Goal: Task Accomplishment & Management: Use online tool/utility

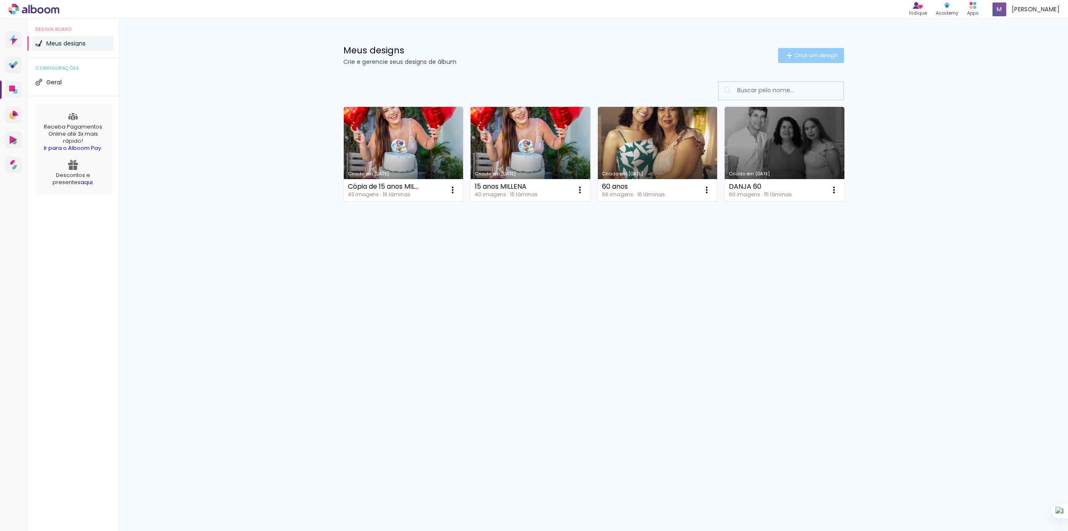
click at [813, 54] on span "Criar um design" at bounding box center [815, 55] width 43 height 5
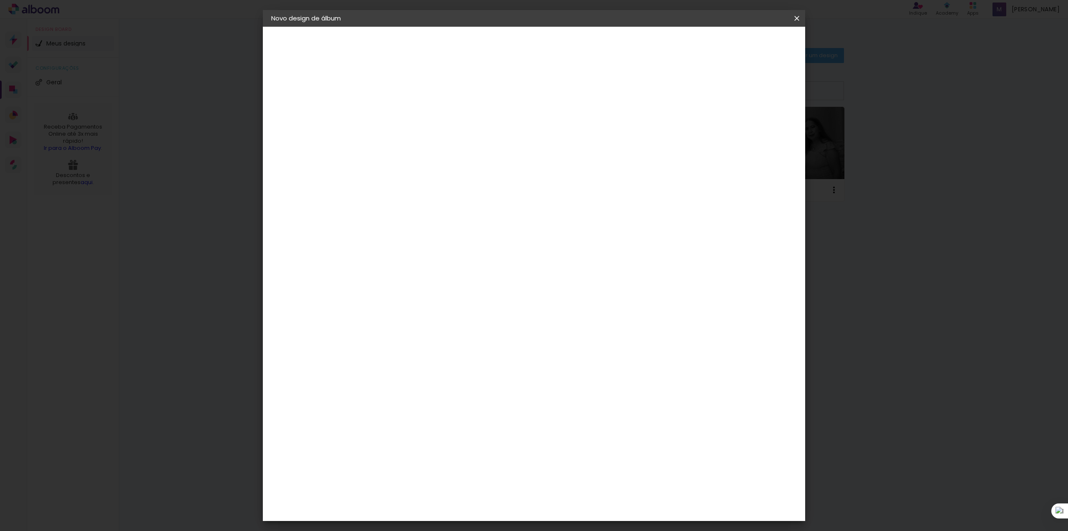
click at [408, 106] on input at bounding box center [408, 112] width 0 height 13
type input "c"
type input "ATATIANE E LEANDRO"
type paper-input "ATATIANE E LEANDRO"
click at [0, 0] on slot "Avançar" at bounding box center [0, 0] width 0 height 0
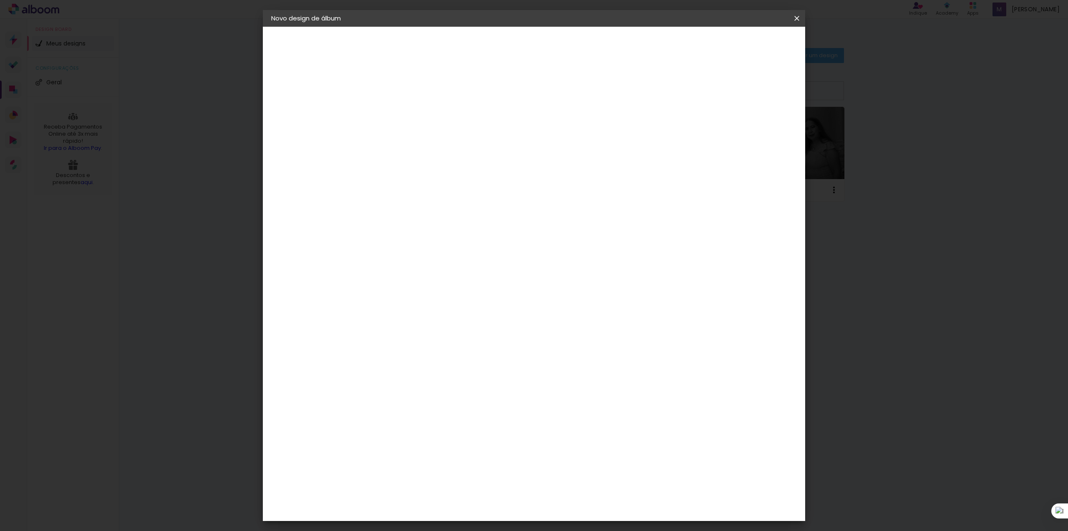
click at [471, 157] on input at bounding box center [429, 159] width 84 height 10
type input "MOL"
type paper-input "MOL"
click at [435, 191] on div "Moldurart Álbuns" at bounding box center [418, 190] width 33 height 13
click at [541, 123] on paper-item "Tamanho Livre" at bounding box center [504, 127] width 74 height 18
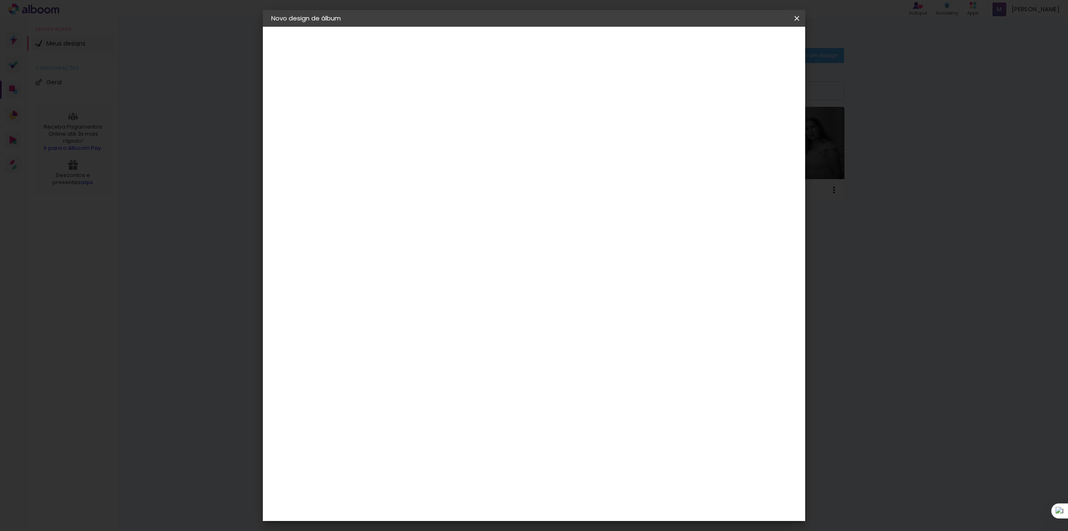
click at [457, 184] on paper-item "Moldurart Álbuns" at bounding box center [420, 190] width 73 height 22
click at [400, 189] on paper-item "Moldurart Álbuns" at bounding box center [420, 190] width 73 height 22
click at [0, 0] on slot "Avançar" at bounding box center [0, 0] width 0 height 0
click at [450, 140] on iron-icon at bounding box center [445, 145] width 10 height 10
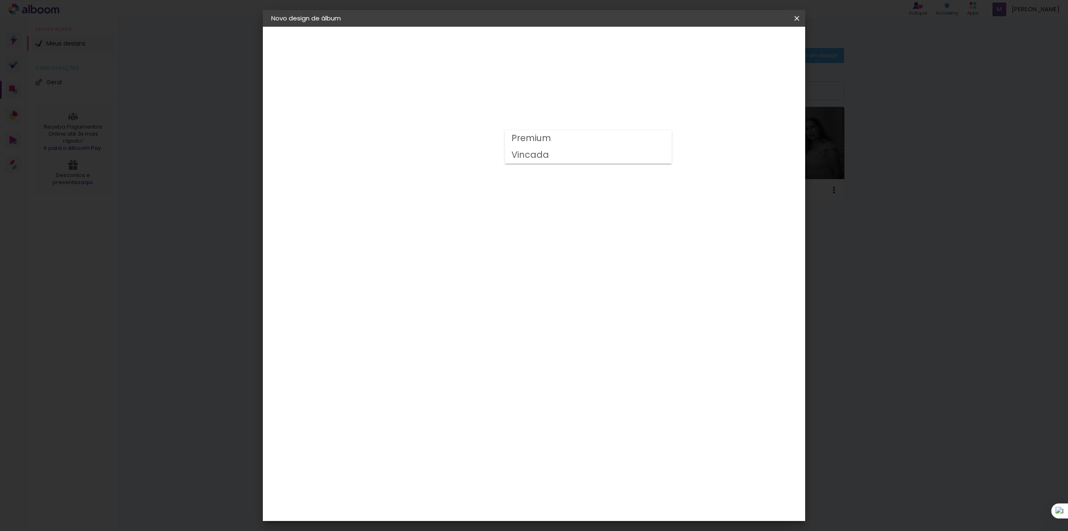
click at [486, 98] on div "Opções disponíveis Premium Vincada Tamanho Escolha o tamanho Modelo Escolha o m…" at bounding box center [428, 62] width 115 height 71
click at [450, 140] on iron-icon at bounding box center [445, 145] width 10 height 10
click at [587, 134] on paper-item "Premium" at bounding box center [588, 138] width 167 height 17
type input "Premium"
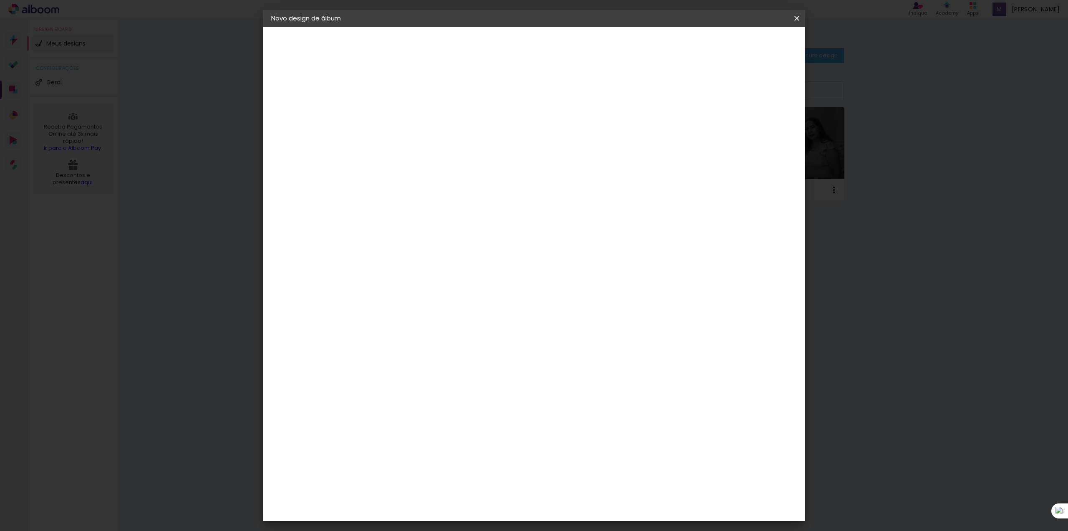
click at [0, 0] on iron-icon at bounding box center [0, 0] width 0 height 0
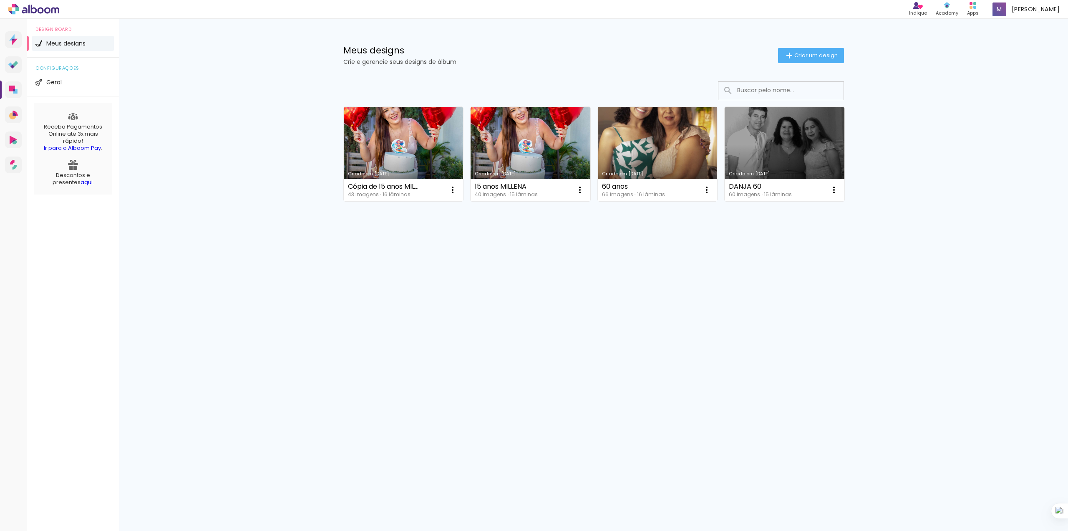
click at [672, 161] on link "Criado em [DATE]" at bounding box center [658, 154] width 120 height 94
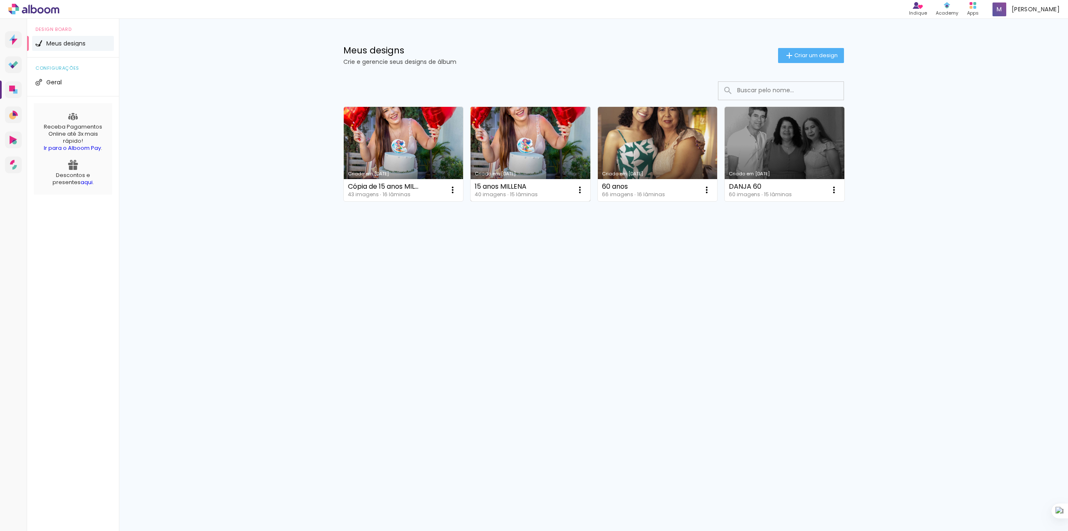
click at [522, 161] on link "Criado em [DATE]" at bounding box center [531, 154] width 120 height 94
